Goal: Task Accomplishment & Management: Use online tool/utility

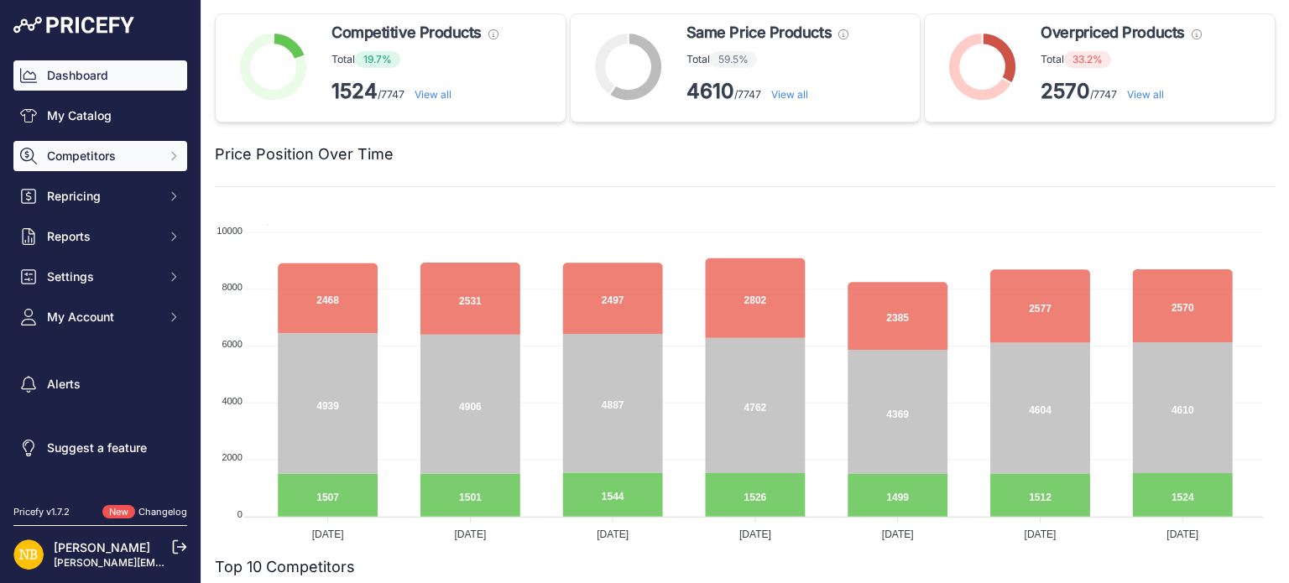
click at [111, 160] on span "Competitors" at bounding box center [102, 156] width 110 height 17
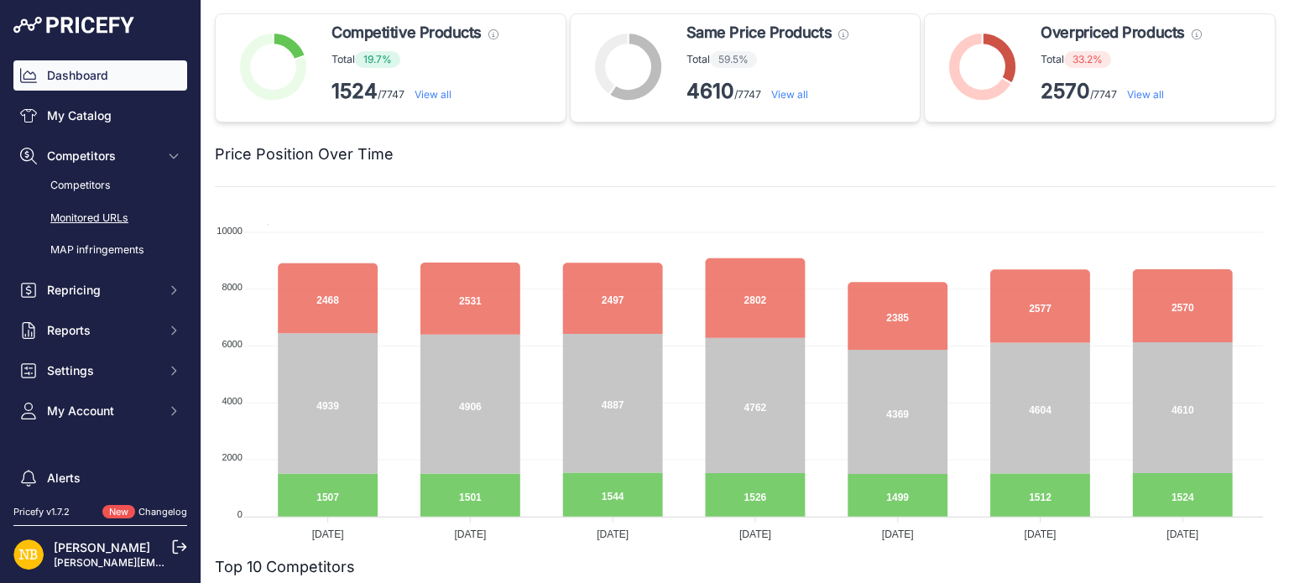
click at [112, 216] on link "Monitored URLs" at bounding box center [100, 218] width 174 height 29
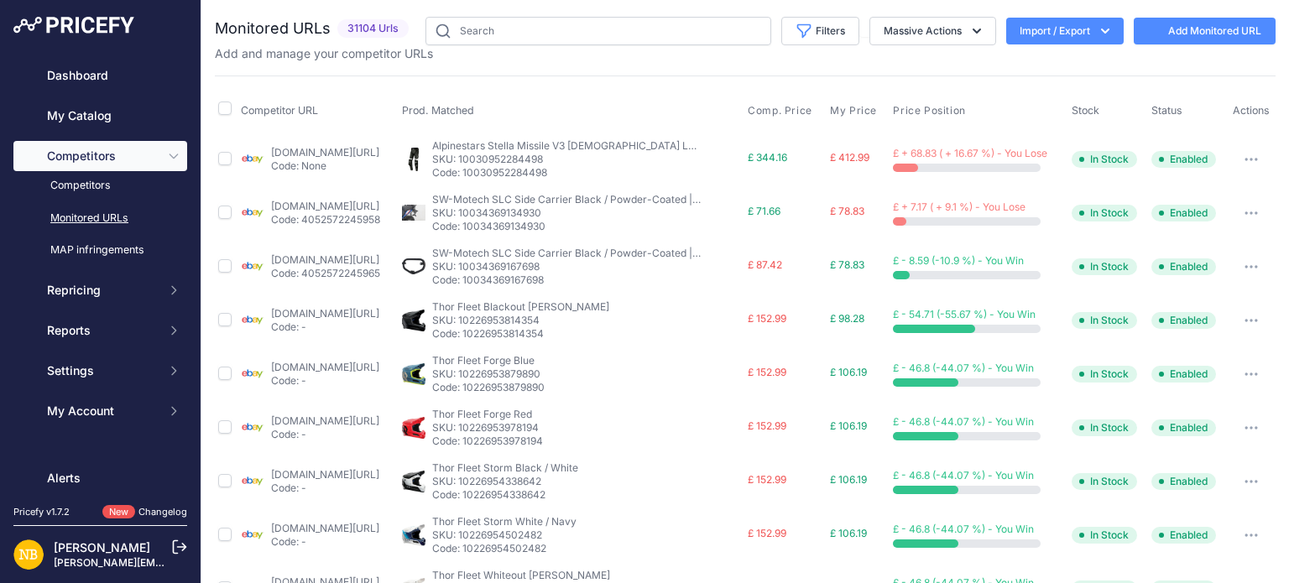
click at [1038, 34] on button "Import / Export" at bounding box center [1064, 31] width 117 height 27
click at [1044, 95] on div "Export" at bounding box center [1063, 96] width 134 height 30
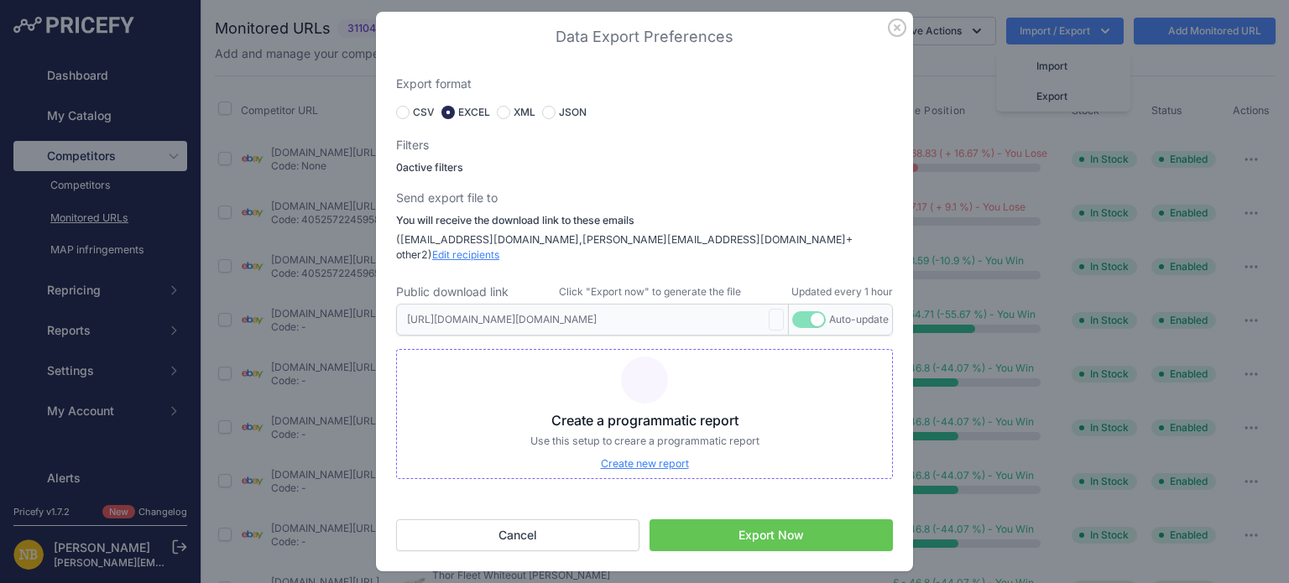
click at [772, 523] on button "Export Now" at bounding box center [771, 535] width 243 height 32
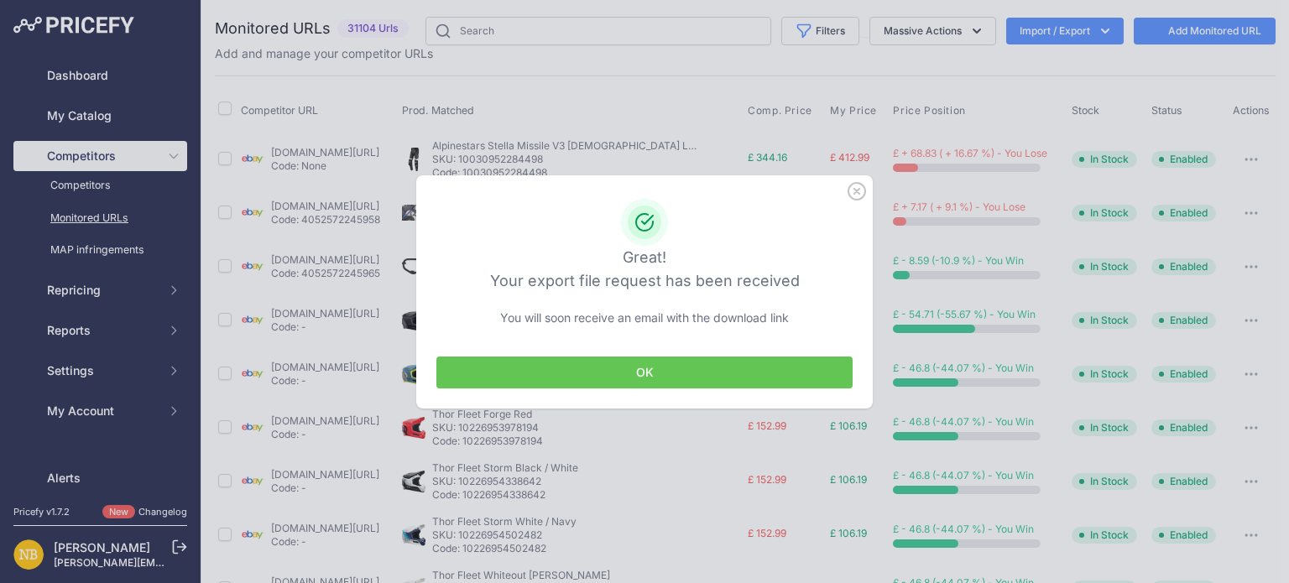
click at [691, 375] on button "OK" at bounding box center [644, 373] width 416 height 32
